Goal: Task Accomplishment & Management: Manage account settings

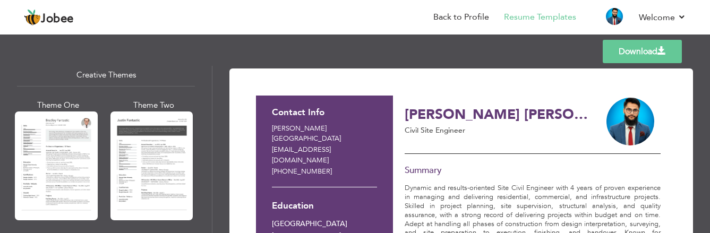
scroll to position [1275, 0]
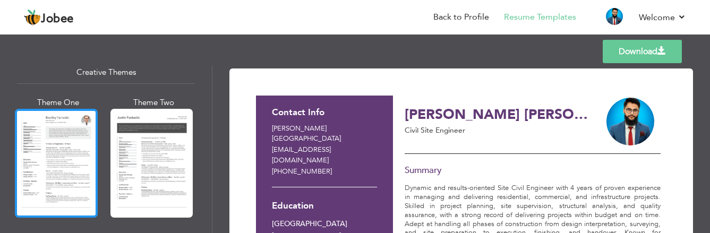
click at [55, 121] on div at bounding box center [56, 163] width 83 height 109
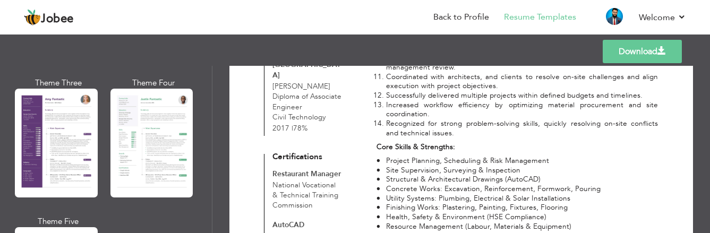
scroll to position [989, 0]
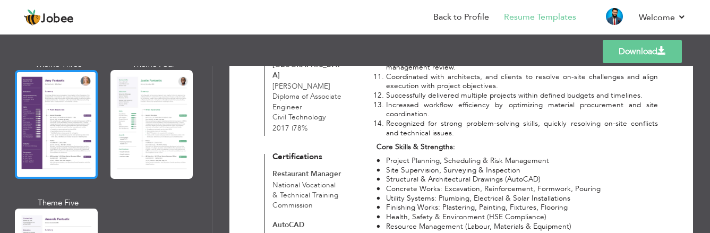
click at [45, 123] on div at bounding box center [56, 124] width 83 height 109
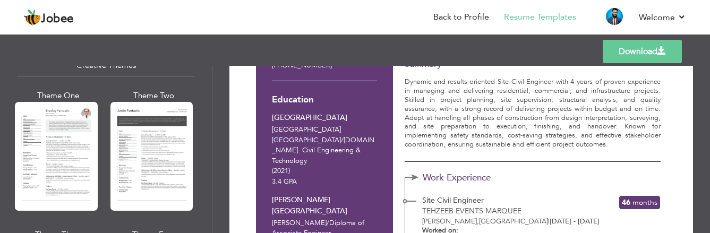
scroll to position [1308, 0]
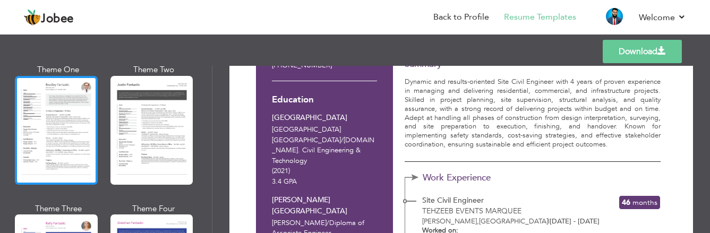
click at [77, 126] on div at bounding box center [56, 130] width 83 height 109
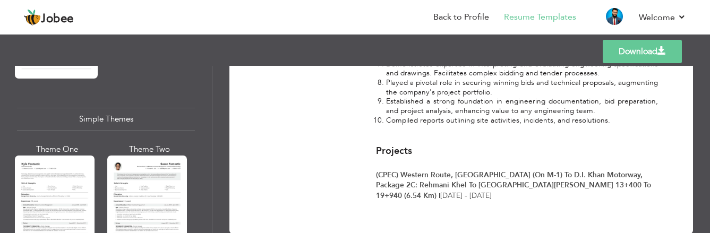
scroll to position [1892, 0]
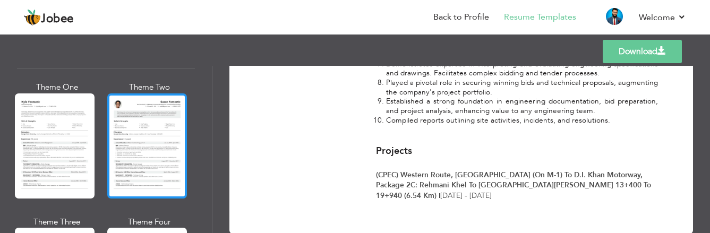
click at [130, 130] on div at bounding box center [147, 145] width 80 height 105
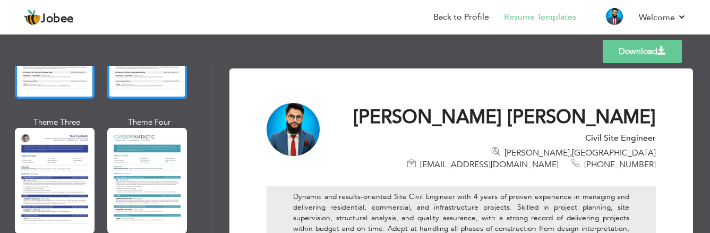
scroll to position [1998, 0]
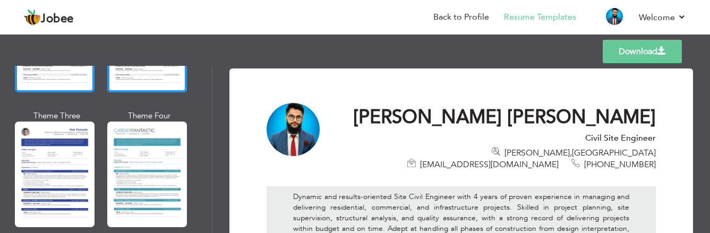
click at [50, 125] on div at bounding box center [55, 174] width 80 height 105
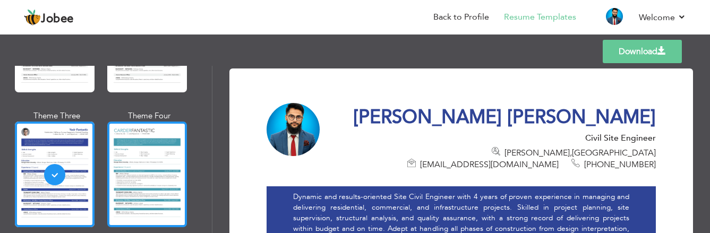
click at [117, 127] on div at bounding box center [147, 174] width 80 height 105
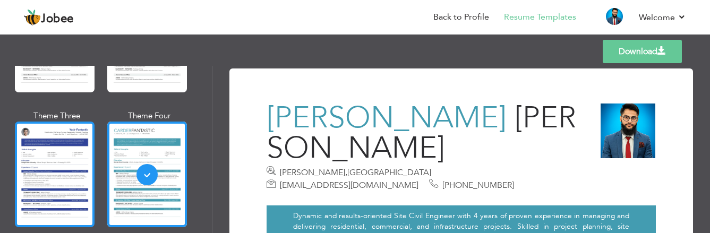
click at [72, 127] on div at bounding box center [55, 174] width 80 height 105
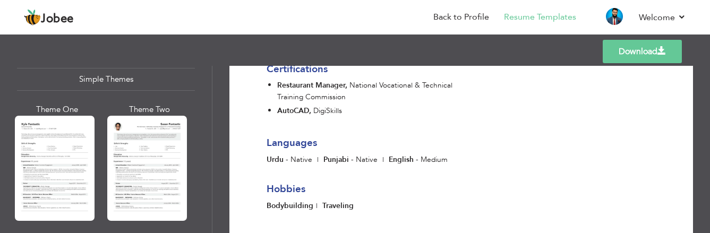
scroll to position [1892, 0]
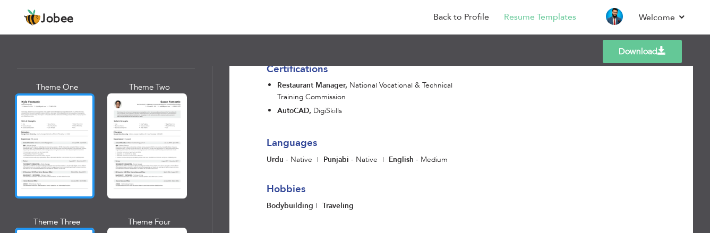
click at [52, 113] on div at bounding box center [55, 145] width 80 height 105
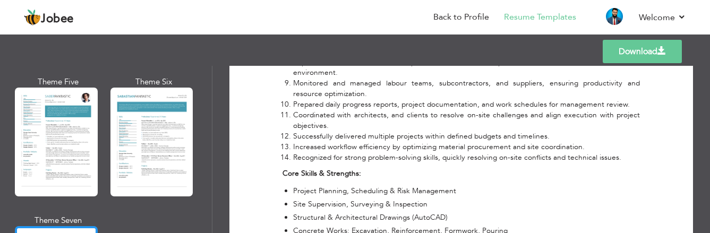
scroll to position [1520, 0]
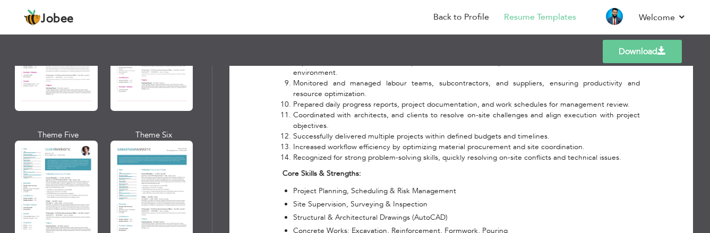
click at [75, 168] on div at bounding box center [56, 195] width 83 height 109
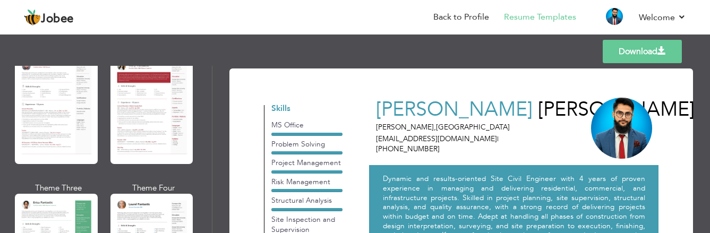
scroll to position [0, 0]
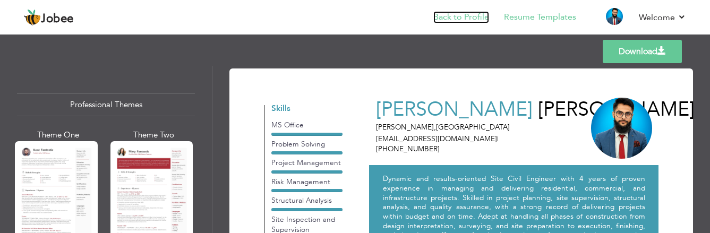
click at [455, 22] on link "Back to Profile" at bounding box center [461, 17] width 56 height 12
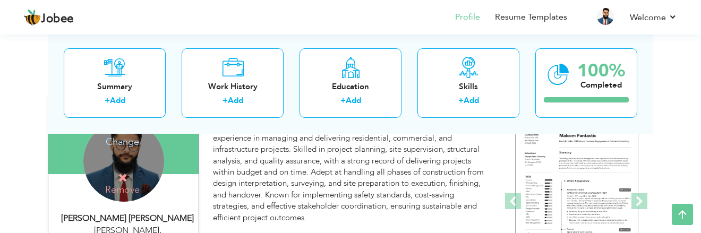
click at [131, 142] on h4 "Change" at bounding box center [123, 134] width 76 height 25
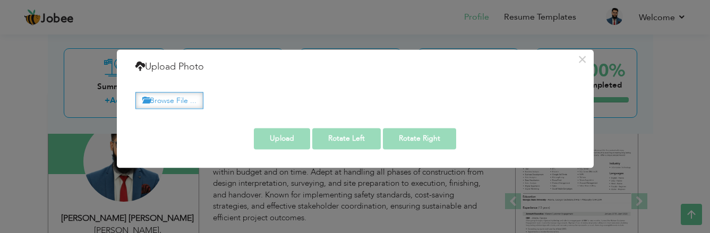
click at [174, 99] on label "Browse File ..." at bounding box center [169, 100] width 68 height 16
click at [0, 0] on input "Browse File ..." at bounding box center [0, 0] width 0 height 0
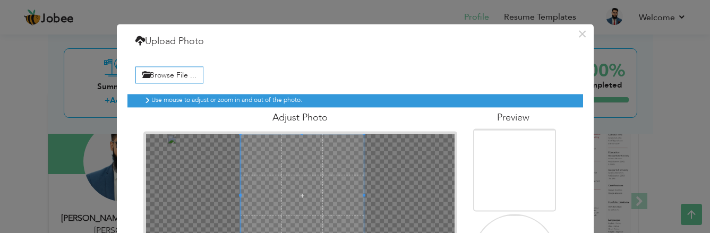
click at [302, 184] on span at bounding box center [302, 195] width 123 height 123
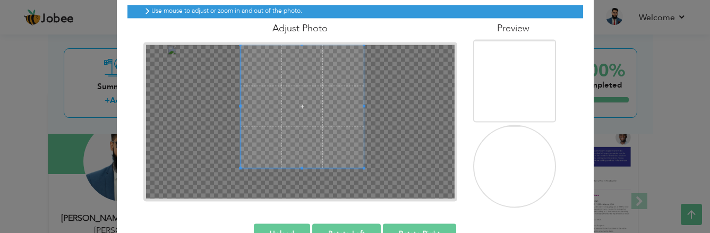
scroll to position [106, 0]
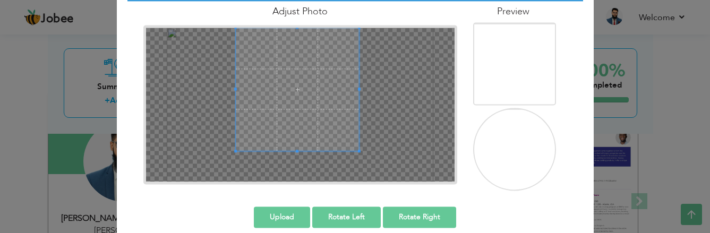
click at [309, 114] on span at bounding box center [297, 89] width 123 height 123
click at [311, 112] on span at bounding box center [299, 89] width 123 height 123
click at [308, 112] on span at bounding box center [296, 89] width 123 height 123
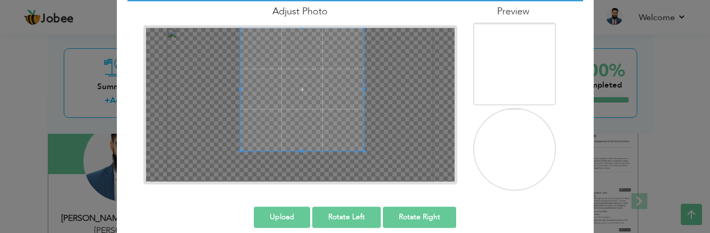
click at [299, 117] on span at bounding box center [302, 89] width 123 height 123
click at [297, 116] on span at bounding box center [300, 89] width 123 height 123
click at [293, 214] on button "Upload" at bounding box center [282, 217] width 56 height 21
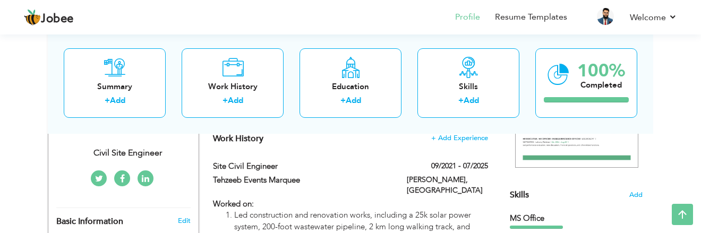
scroll to position [0, 0]
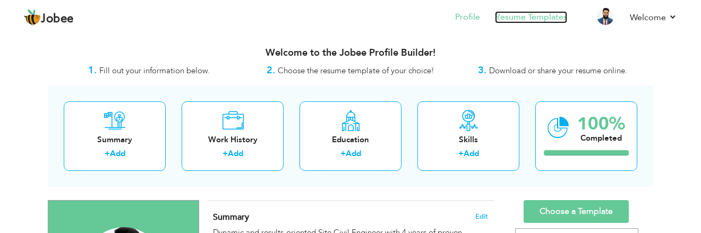
click at [522, 18] on link "Resume Templates" at bounding box center [531, 17] width 72 height 12
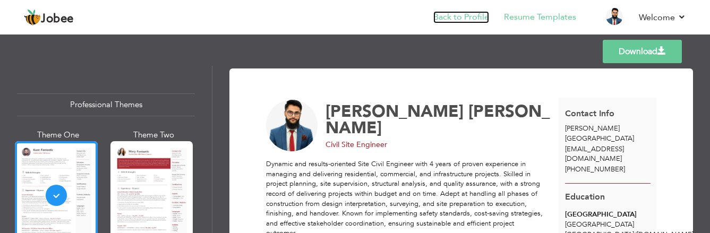
click at [461, 16] on link "Back to Profile" at bounding box center [461, 17] width 56 height 12
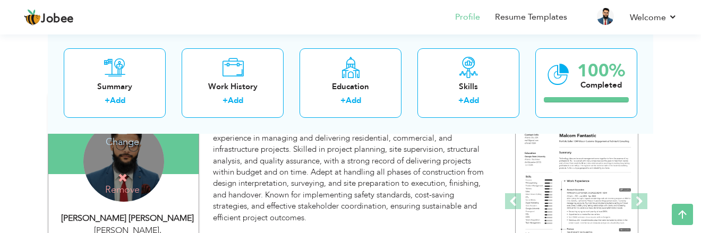
click at [115, 142] on h4 "Change" at bounding box center [123, 134] width 76 height 25
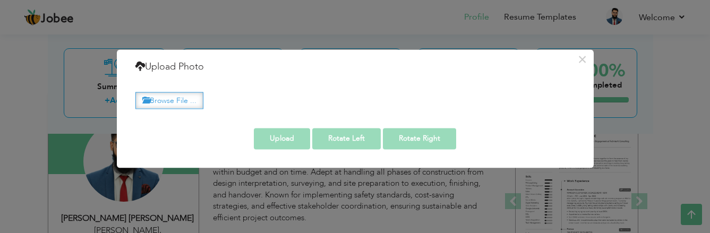
click at [156, 101] on label "Browse File ..." at bounding box center [169, 100] width 68 height 16
click at [0, 0] on input "Browse File ..." at bounding box center [0, 0] width 0 height 0
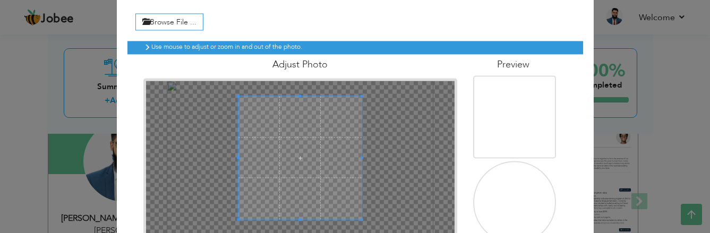
scroll to position [106, 0]
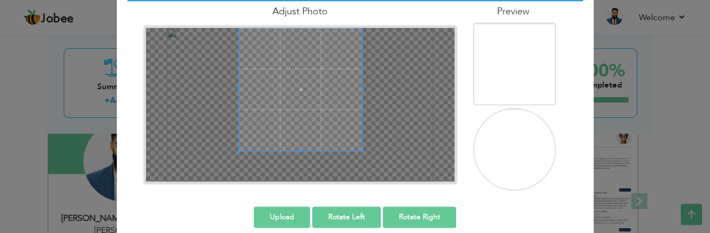
click at [306, 76] on span at bounding box center [300, 89] width 123 height 123
click at [295, 145] on div at bounding box center [300, 105] width 309 height 154
click at [299, 142] on span at bounding box center [300, 143] width 3 height 3
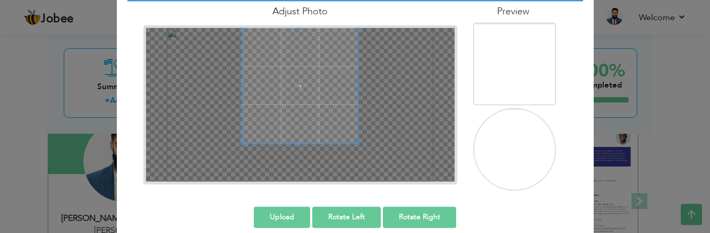
click at [310, 118] on span at bounding box center [300, 86] width 116 height 116
click at [310, 123] on span at bounding box center [300, 86] width 116 height 116
click at [296, 141] on div at bounding box center [300, 105] width 309 height 154
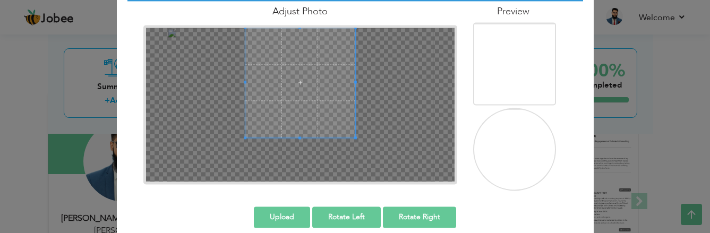
click at [299, 139] on span at bounding box center [300, 138] width 3 height 3
click at [299, 103] on span at bounding box center [301, 83] width 110 height 110
click at [300, 135] on span at bounding box center [301, 135] width 3 height 3
click at [303, 121] on span at bounding box center [301, 82] width 108 height 108
click at [303, 117] on span at bounding box center [301, 82] width 108 height 108
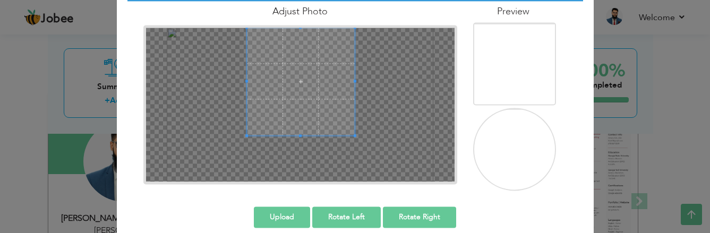
click at [287, 215] on button "Upload" at bounding box center [282, 217] width 56 height 21
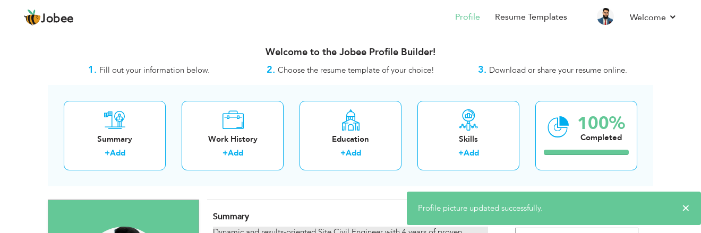
scroll to position [0, 0]
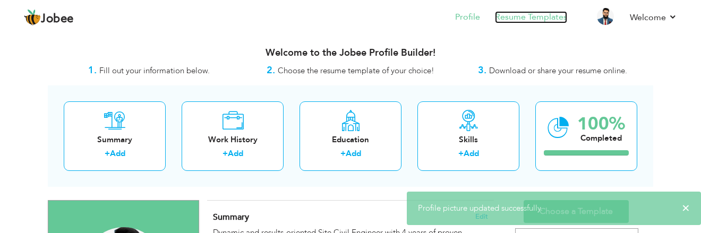
click at [529, 14] on link "Resume Templates" at bounding box center [531, 17] width 72 height 12
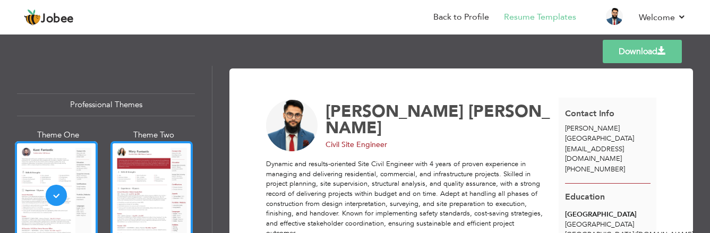
click at [122, 169] on div at bounding box center [151, 195] width 83 height 109
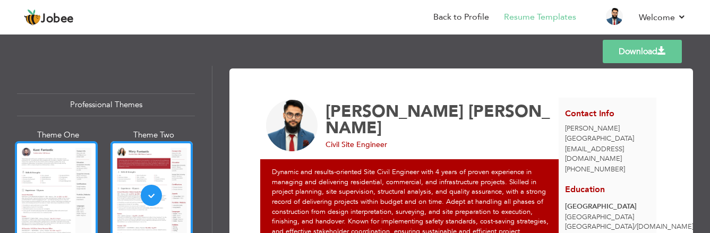
click at [68, 167] on div at bounding box center [56, 195] width 83 height 109
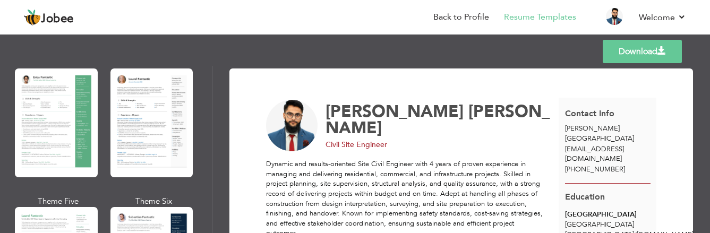
scroll to position [212, 0]
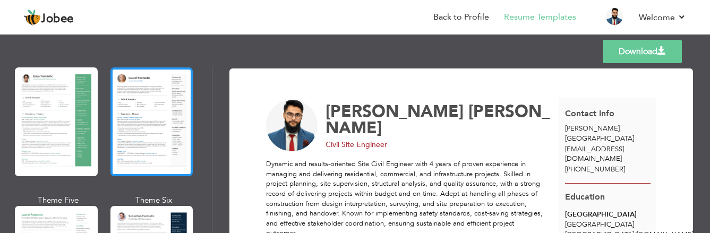
click at [134, 103] on div at bounding box center [151, 121] width 83 height 109
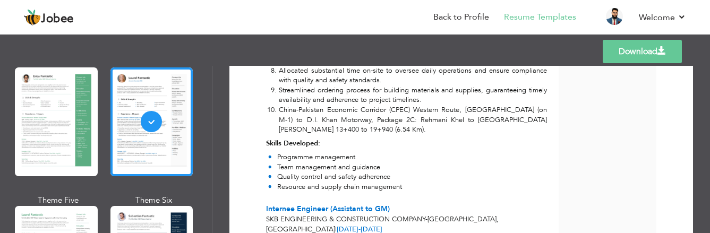
scroll to position [903, 0]
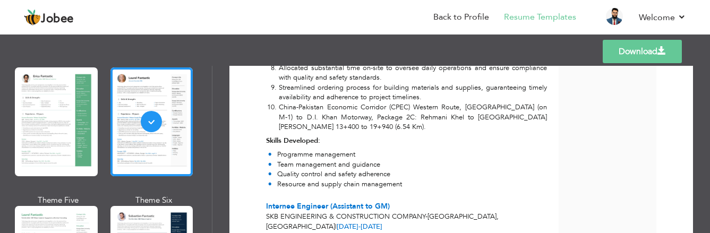
click at [75, 107] on div at bounding box center [56, 121] width 83 height 109
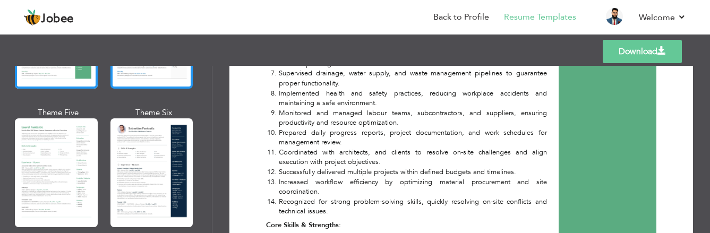
scroll to position [319, 0]
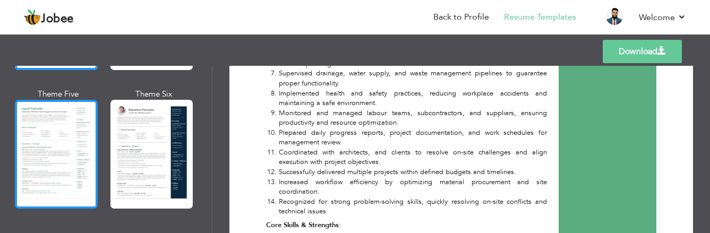
click at [65, 125] on div at bounding box center [56, 154] width 83 height 109
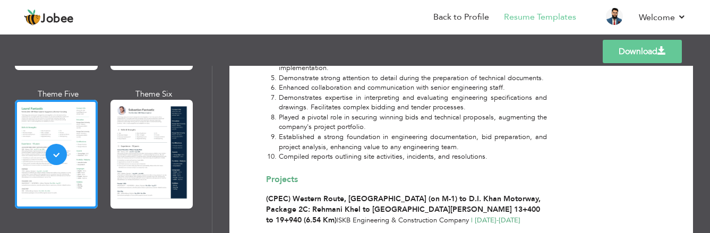
scroll to position [1159, 0]
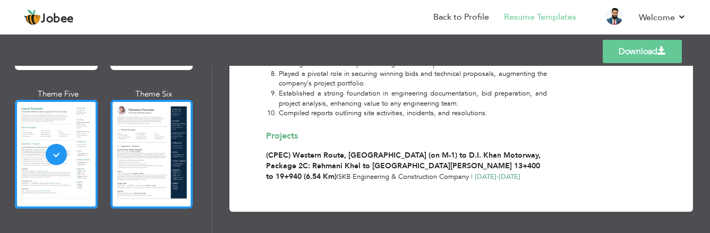
click at [130, 135] on div at bounding box center [151, 154] width 83 height 109
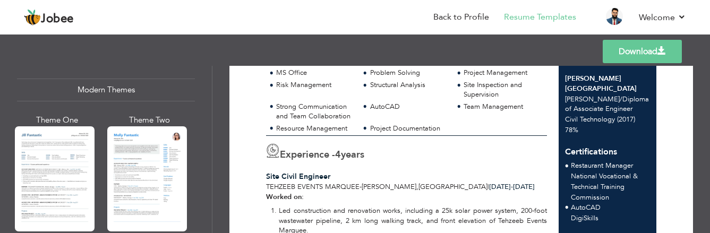
scroll to position [531, 0]
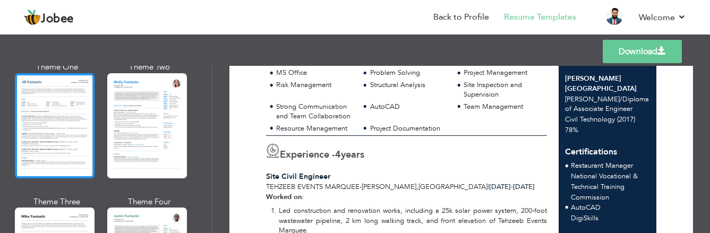
click at [31, 129] on div at bounding box center [55, 125] width 80 height 105
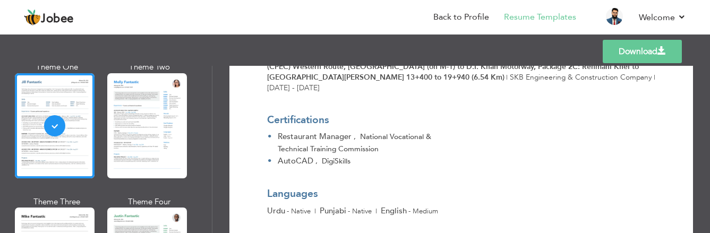
scroll to position [1376, 0]
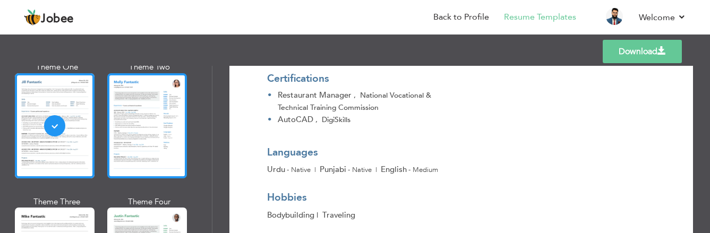
click at [165, 120] on div at bounding box center [147, 125] width 80 height 105
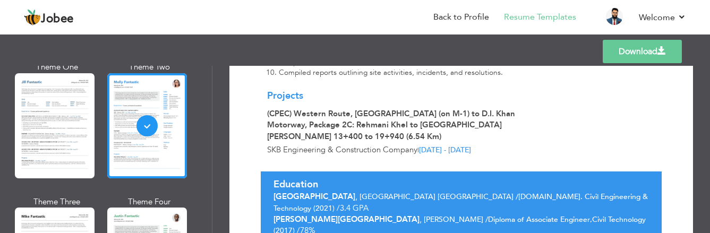
scroll to position [1340, 0]
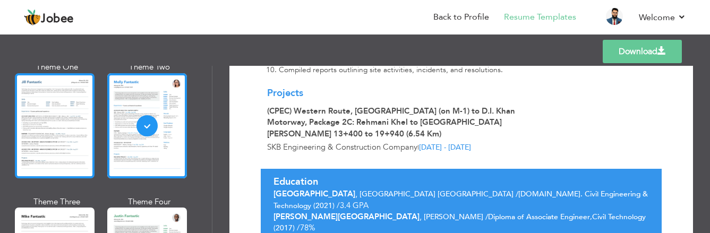
click at [52, 115] on div at bounding box center [55, 125] width 80 height 105
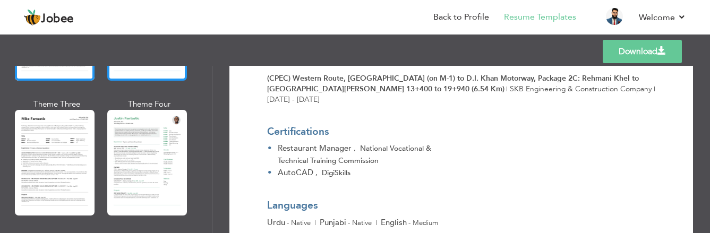
scroll to position [691, 0]
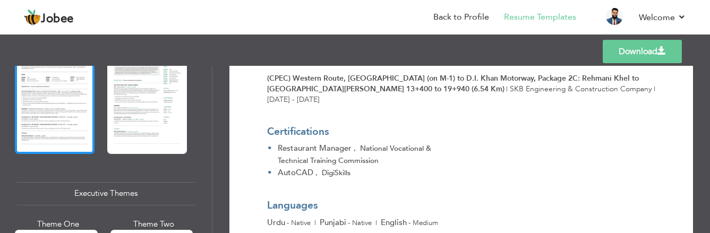
click at [60, 113] on div at bounding box center [55, 100] width 80 height 105
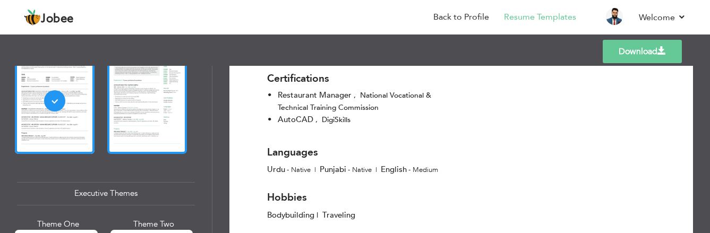
scroll to position [637, 0]
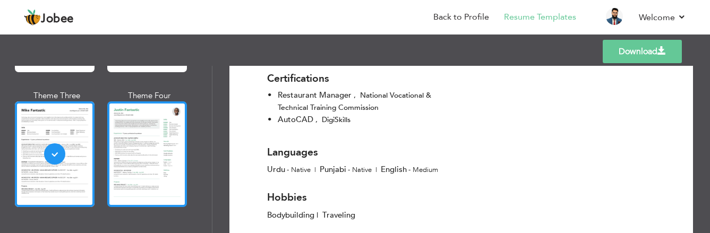
click at [164, 124] on div at bounding box center [147, 153] width 80 height 105
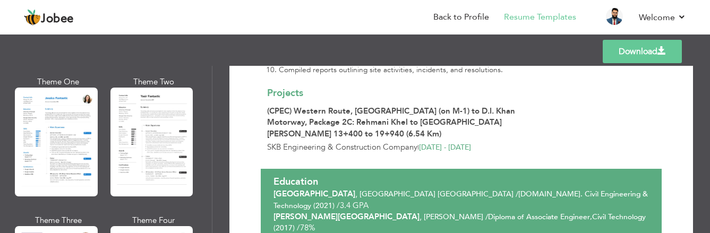
scroll to position [850, 0]
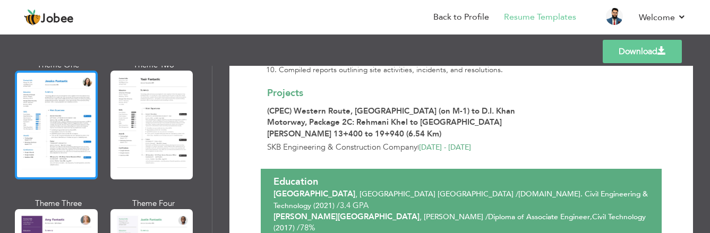
click at [66, 109] on div at bounding box center [56, 125] width 83 height 109
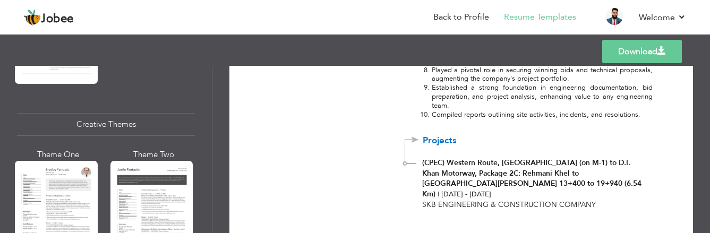
scroll to position [1221, 0]
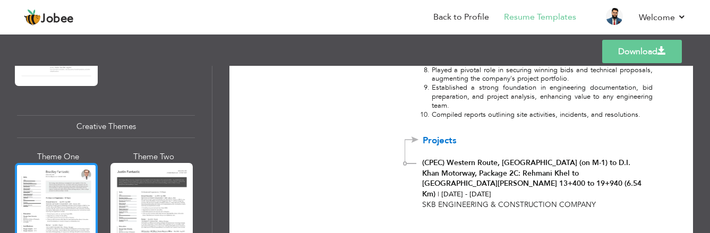
click at [72, 178] on div at bounding box center [56, 217] width 83 height 109
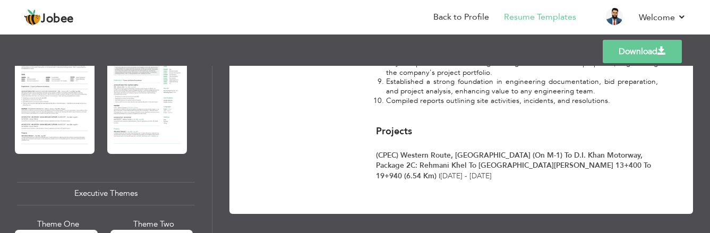
scroll to position [584, 0]
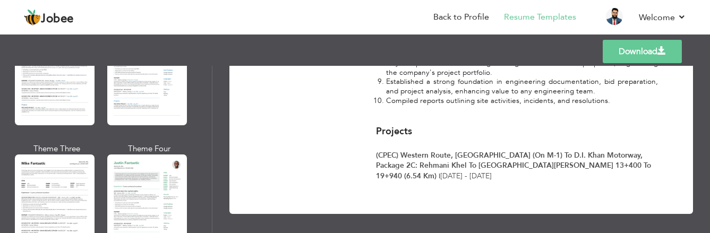
click at [71, 165] on div at bounding box center [55, 207] width 80 height 105
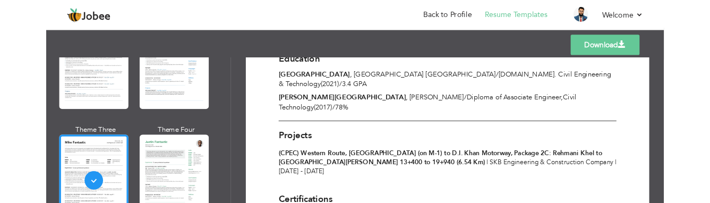
scroll to position [1217, 0]
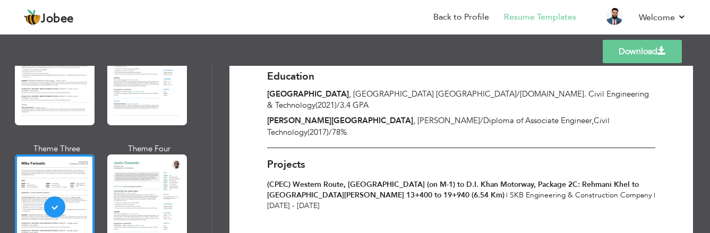
click at [658, 52] on span at bounding box center [662, 51] width 8 height 8
